Goal: Task Accomplishment & Management: Manage account settings

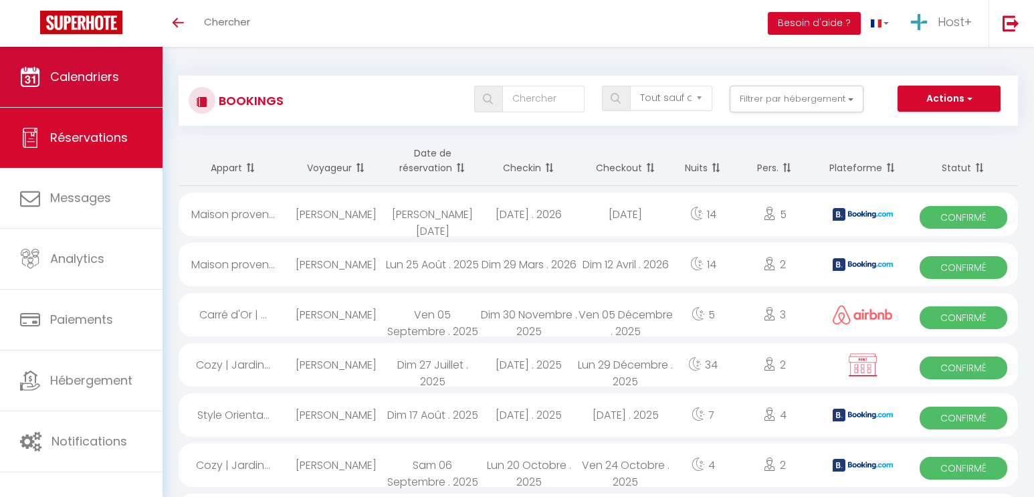
click at [114, 78] on span "Calendriers" at bounding box center [84, 76] width 69 height 17
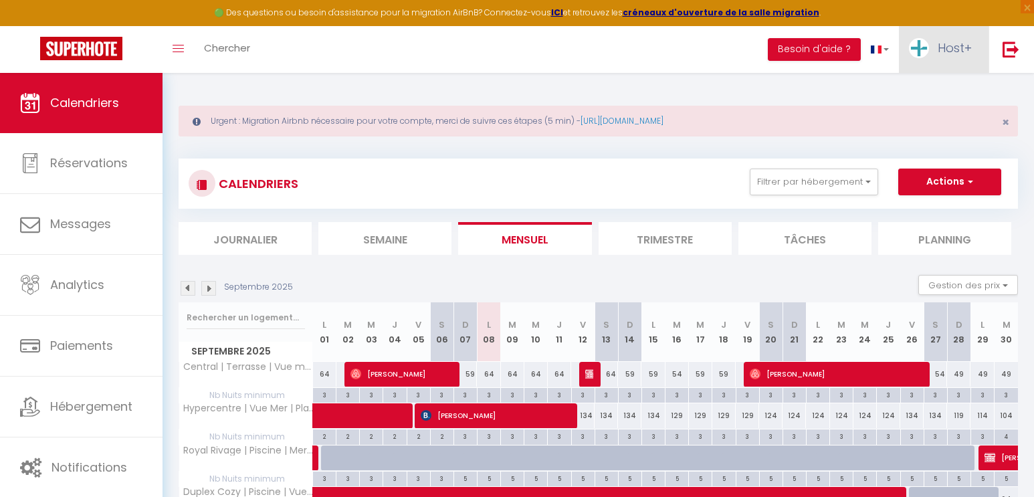
click at [949, 49] on span "Host+" at bounding box center [954, 47] width 34 height 17
click at [910, 88] on link "Paramètres" at bounding box center [934, 93] width 99 height 23
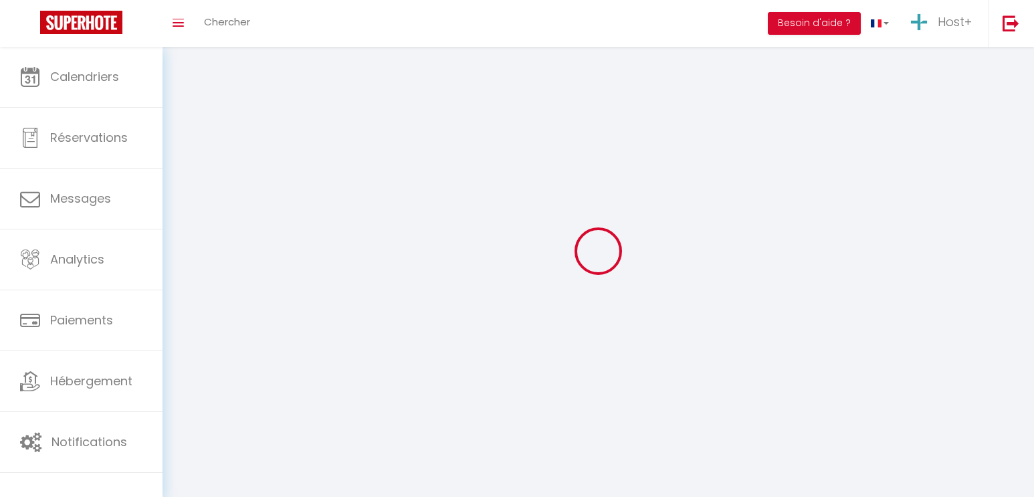
select select "28"
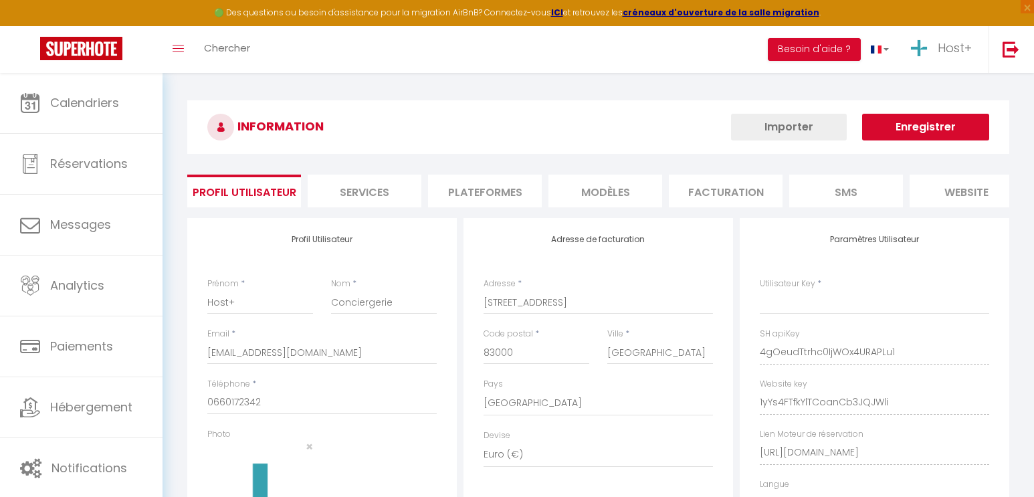
type input "4gOeudTtrhc0IjWOx4URAPLu1"
type input "1yYs4FTfkYlTCoanCb3JQJWli"
type input "[URL][DOMAIN_NAME]"
select select "fr"
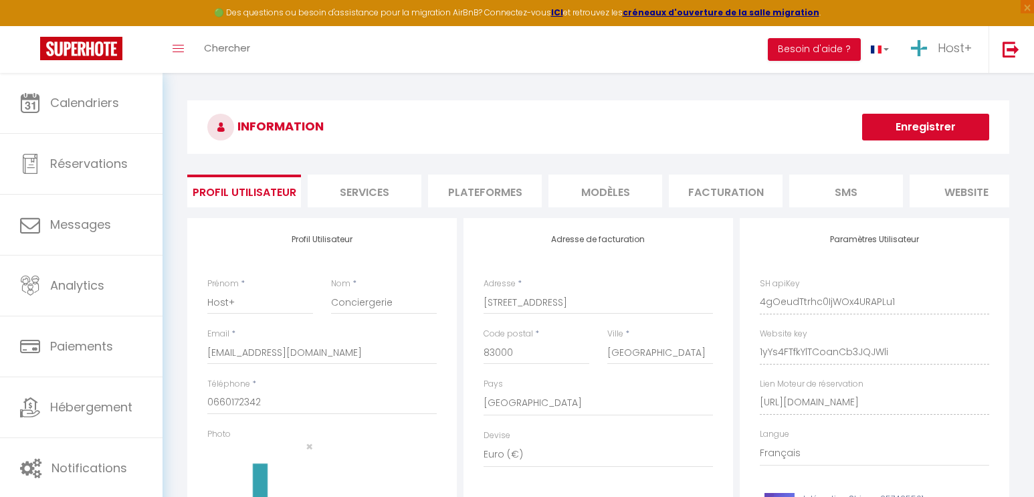
click at [477, 188] on li "Plateformes" at bounding box center [485, 190] width 114 height 33
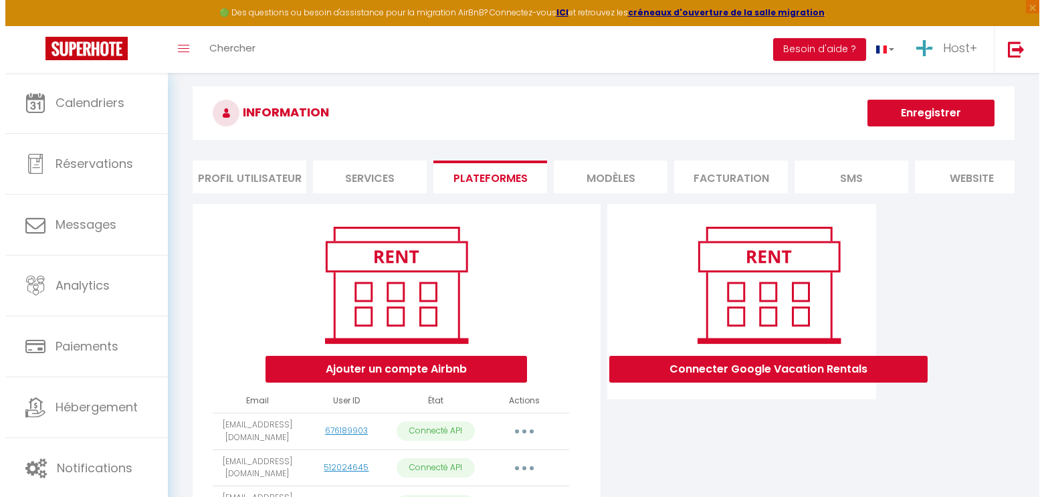
scroll to position [285, 0]
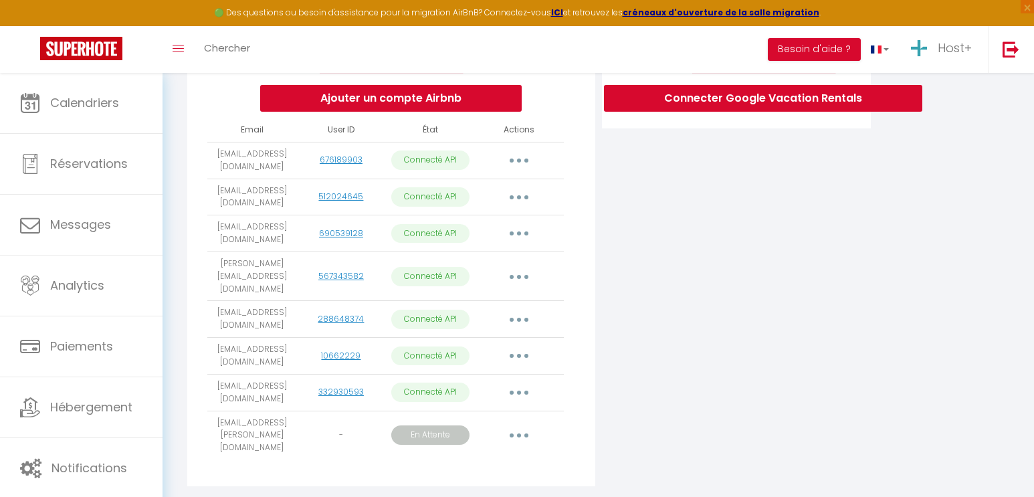
click at [514, 166] on button "button" at bounding box center [518, 160] width 37 height 21
click at [473, 201] on link "Importer les appartements" at bounding box center [460, 190] width 148 height 23
select select "65527"
select select "63901"
select select "63902"
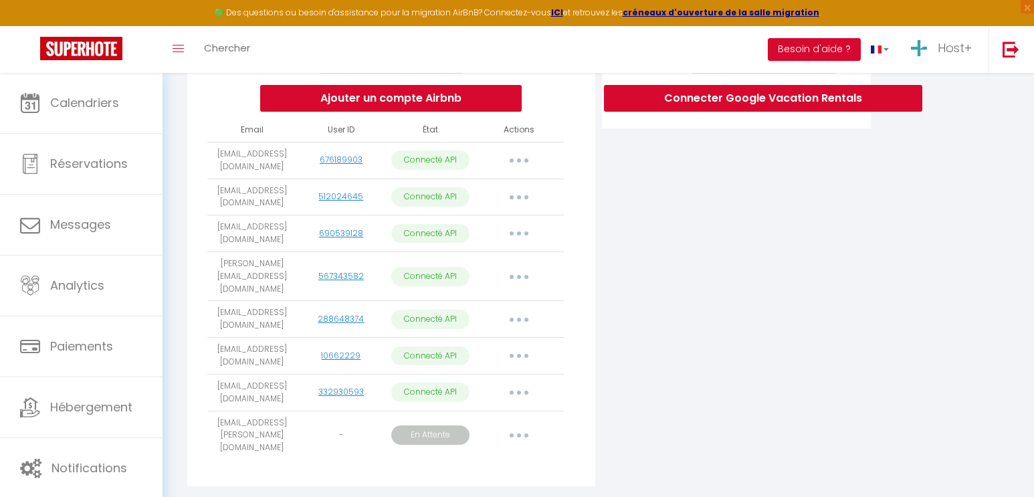
select select "64269"
select select "64825"
select select "65033"
select select "65405"
select select "65413"
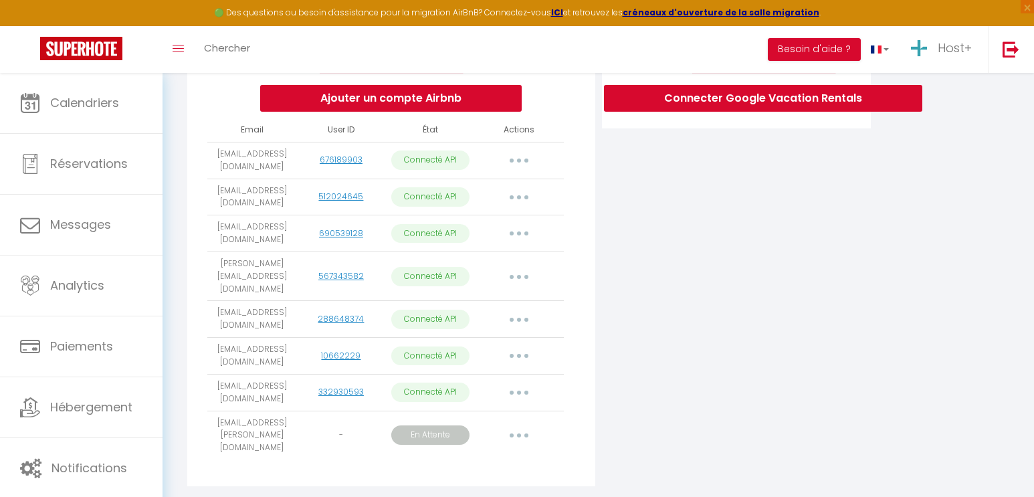
select select "65467"
select select "65528"
select select "65525"
select select "65664"
select select "65710"
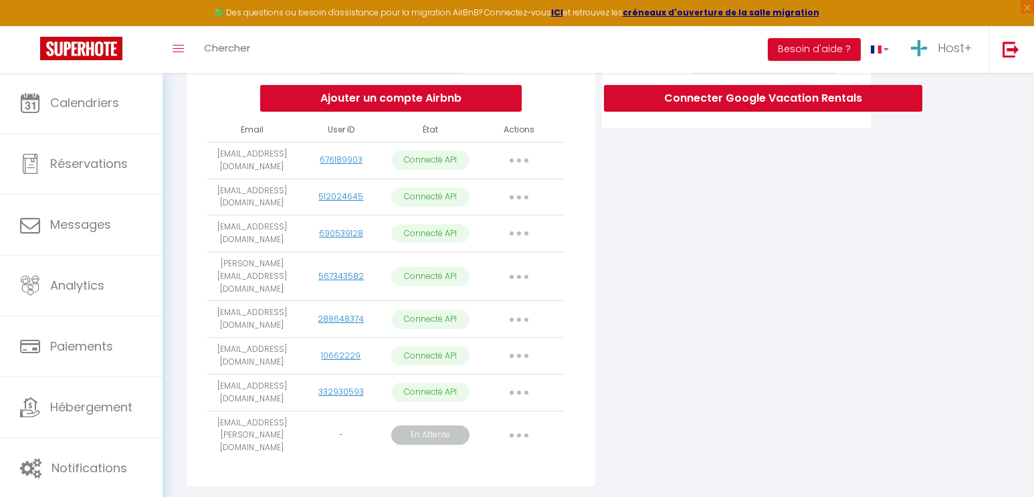
select select "65729"
select select "65736"
select select "66548"
select select "66931"
select select "67079"
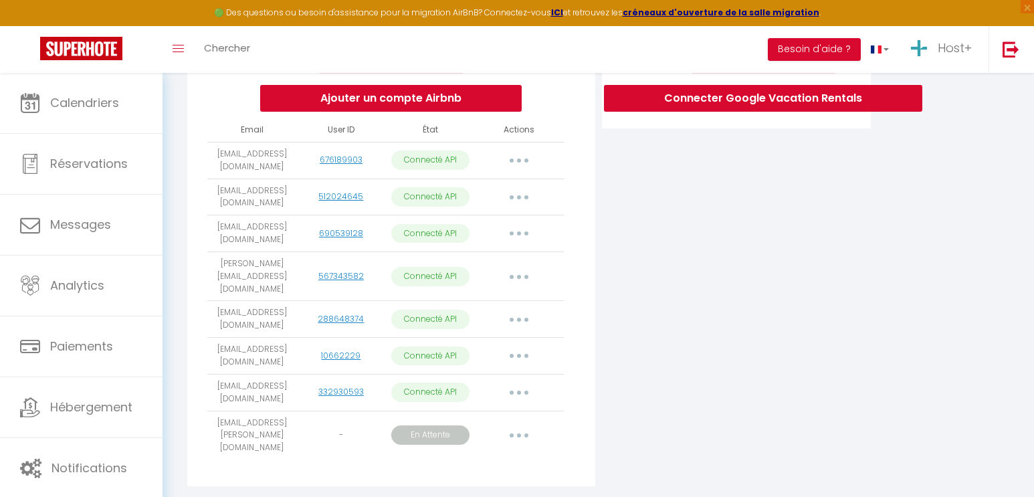
select select "67162"
select select "69546"
select select "71856"
select select "73017"
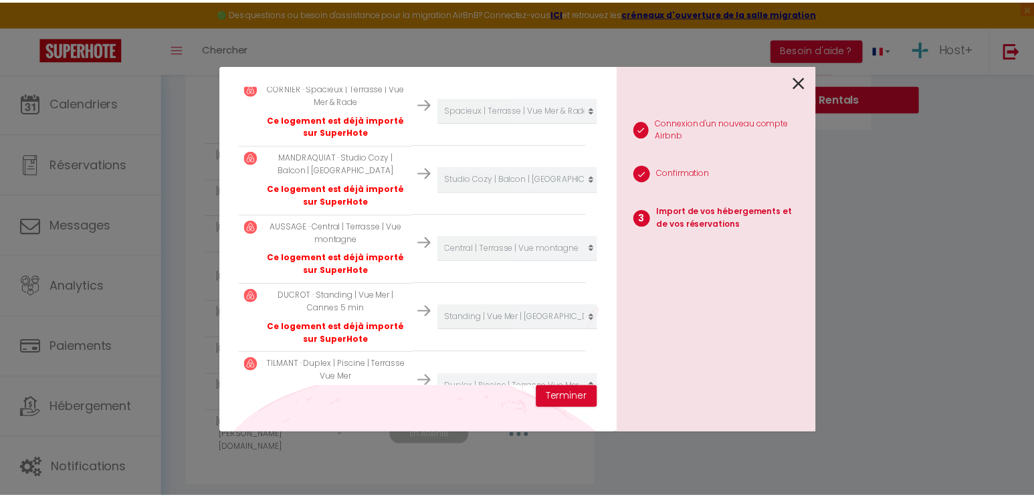
scroll to position [975, 0]
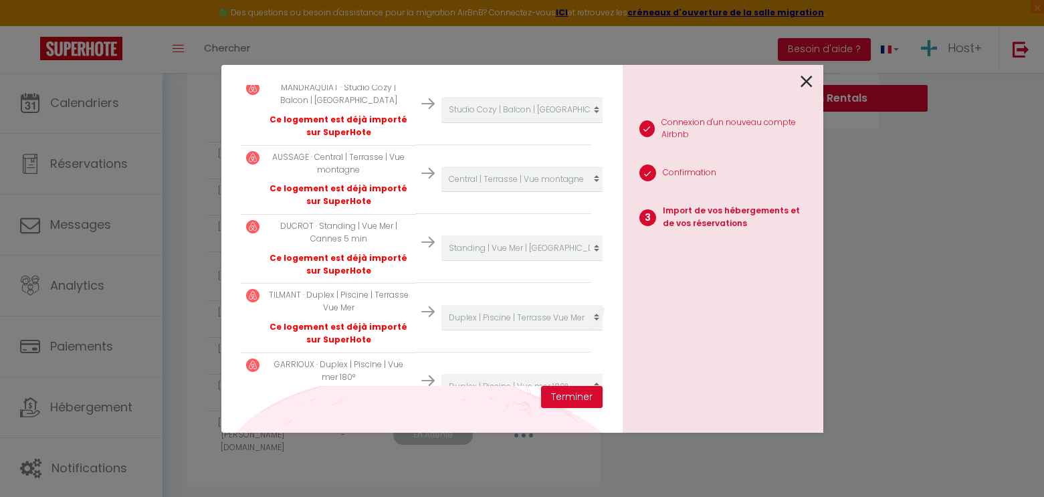
drag, startPoint x: 802, startPoint y: 82, endPoint x: 756, endPoint y: 121, distance: 60.2
click at [802, 82] on icon at bounding box center [806, 82] width 12 height 20
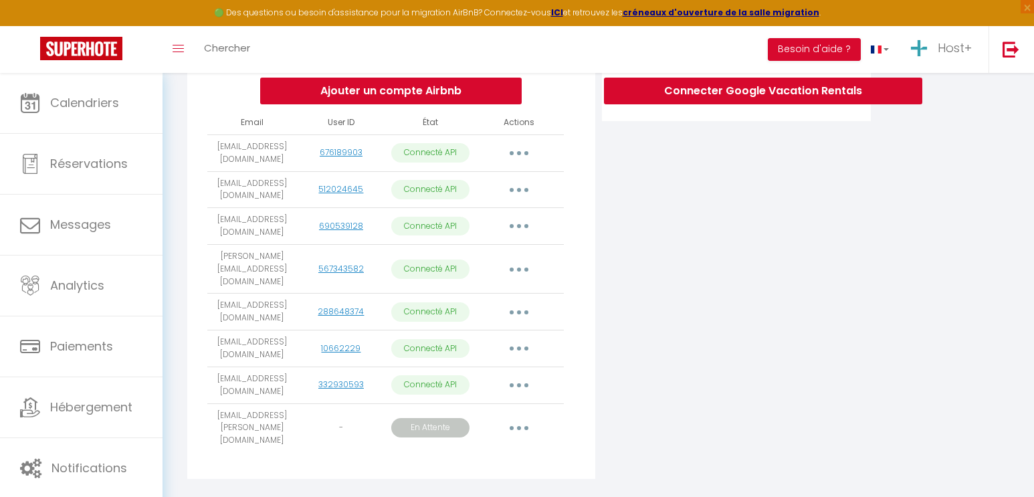
scroll to position [300, 0]
